Goal: Information Seeking & Learning: Learn about a topic

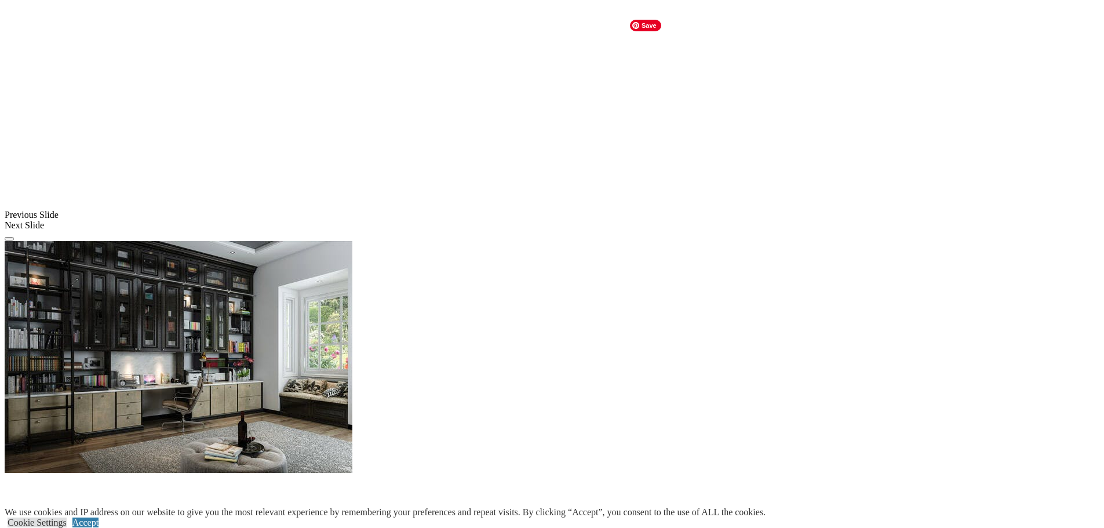
scroll to position [1217, 0]
